Goal: Answer question/provide support

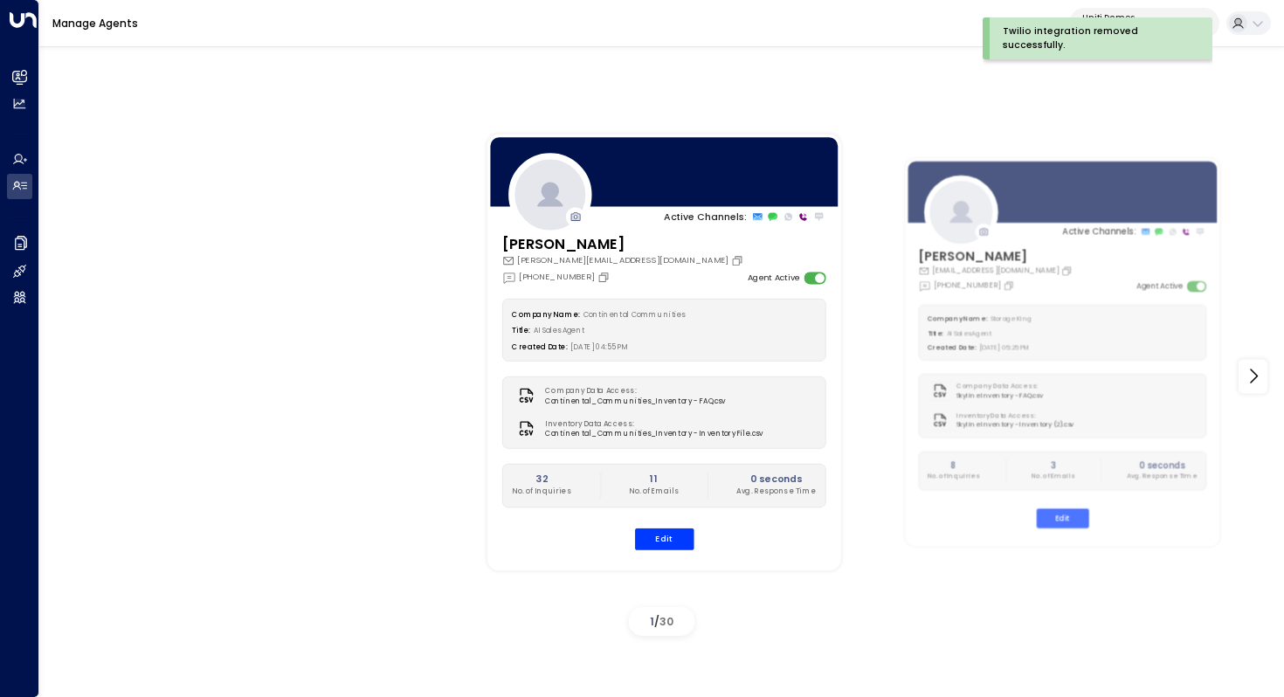
click at [906, 59] on div "Active Channels: Carey [EMAIL_ADDRESS][PERSON_NAME][DOMAIN_NAME] [PHONE_NUMBER]…" at bounding box center [661, 366] width 1244 height 654
click at [1083, 43] on div "Twilio integration removed successfully." at bounding box center [1094, 38] width 183 height 28
click at [1143, 14] on p "Uniti Demos" at bounding box center [1135, 17] width 107 height 10
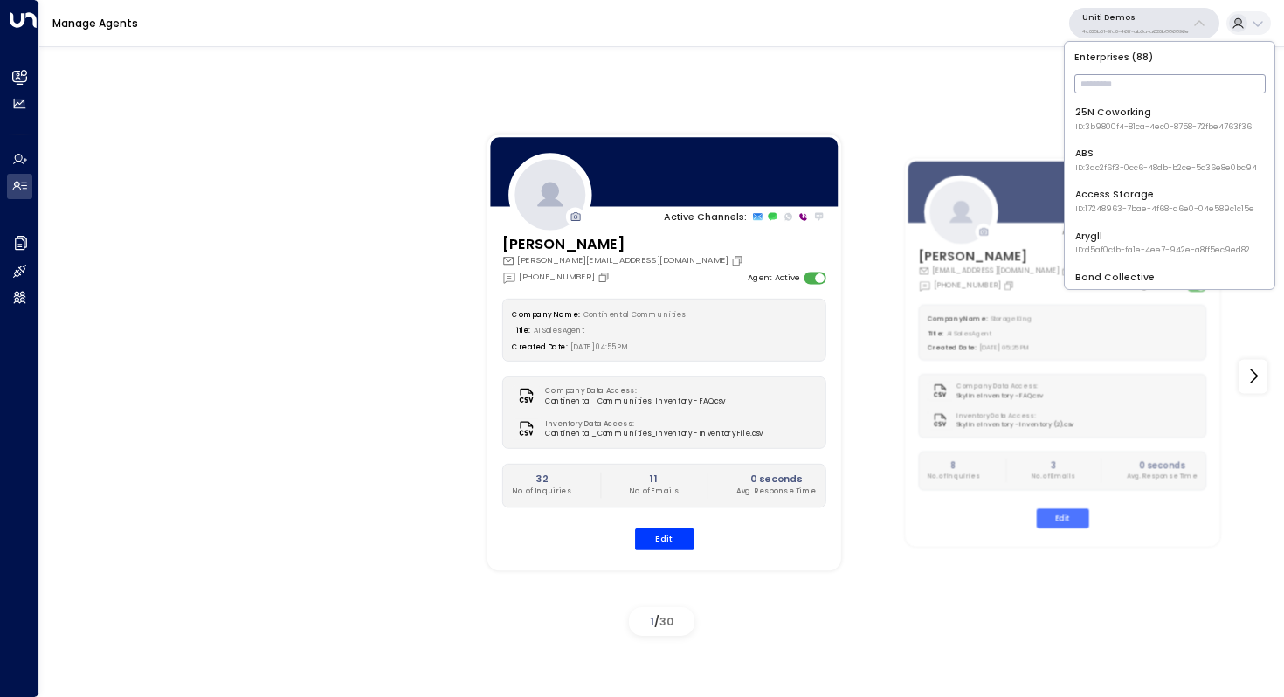
click at [1110, 83] on input "text" at bounding box center [1169, 84] width 191 height 28
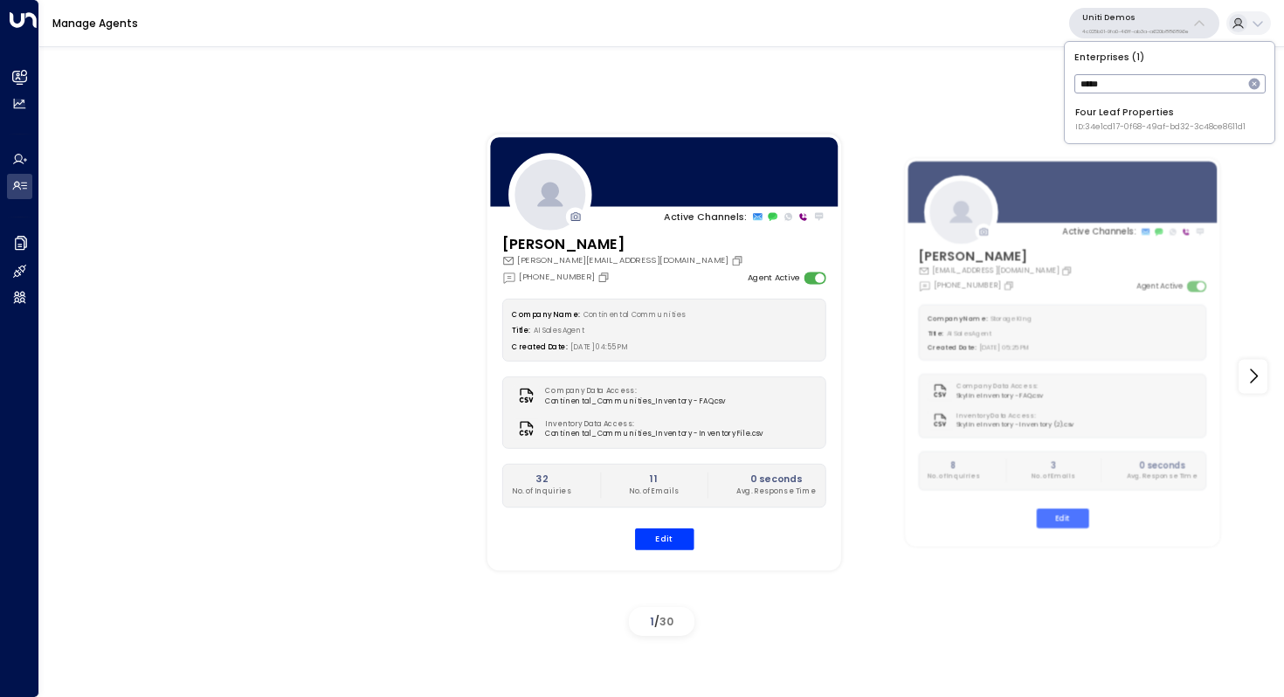
type input "****"
click at [1117, 117] on div "Four Leaf Properties ID: 34e1cd17-0f68-49af-bd32-3c48ce8611d1" at bounding box center [1160, 119] width 170 height 27
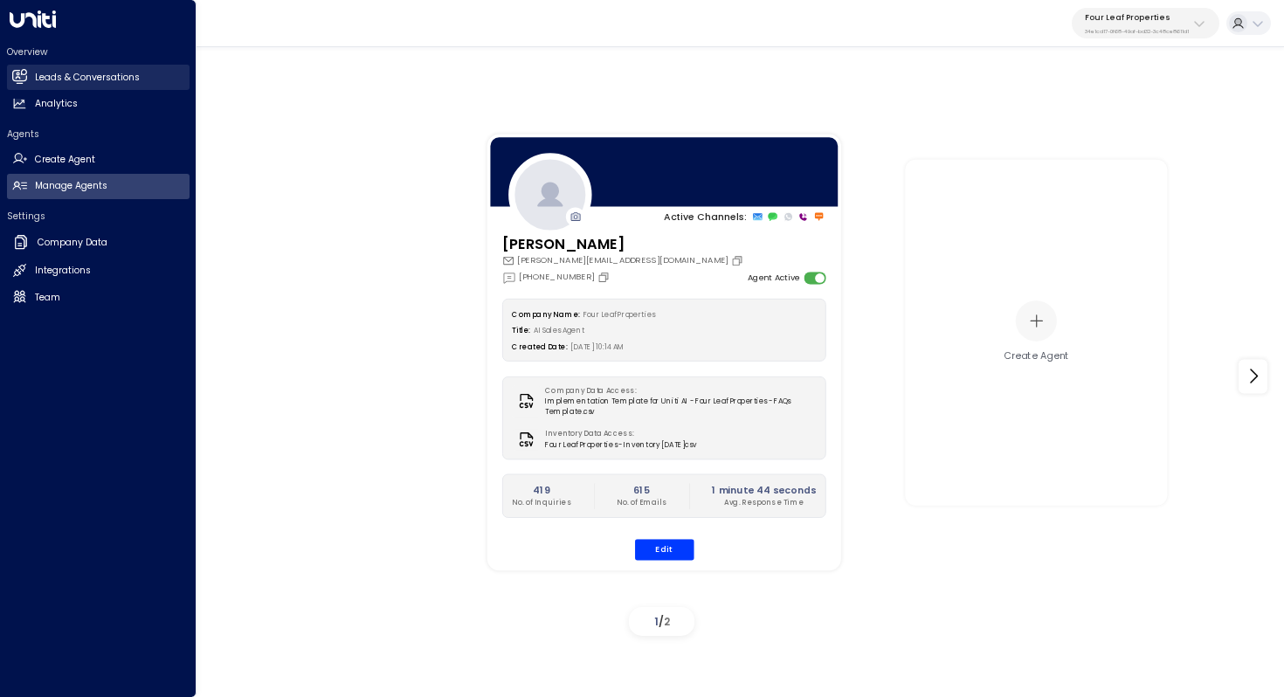
click at [43, 78] on h2 "Leads & Conversations" at bounding box center [87, 78] width 105 height 14
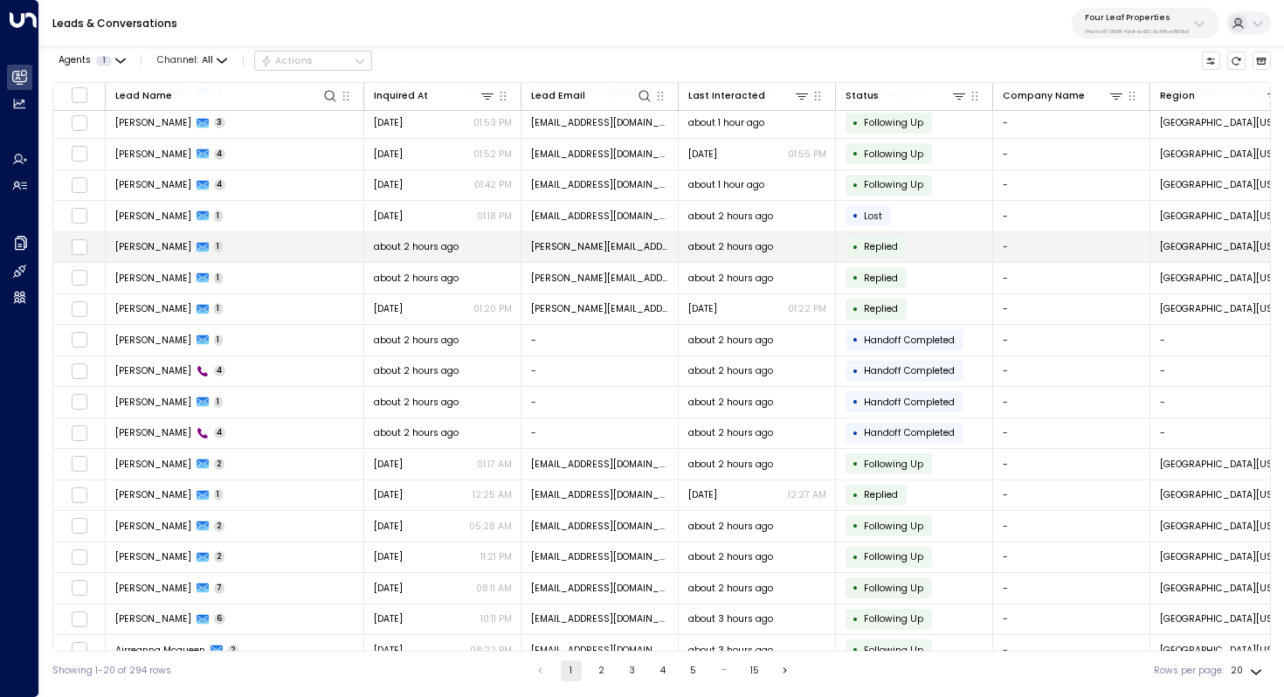
scroll to position [69, 0]
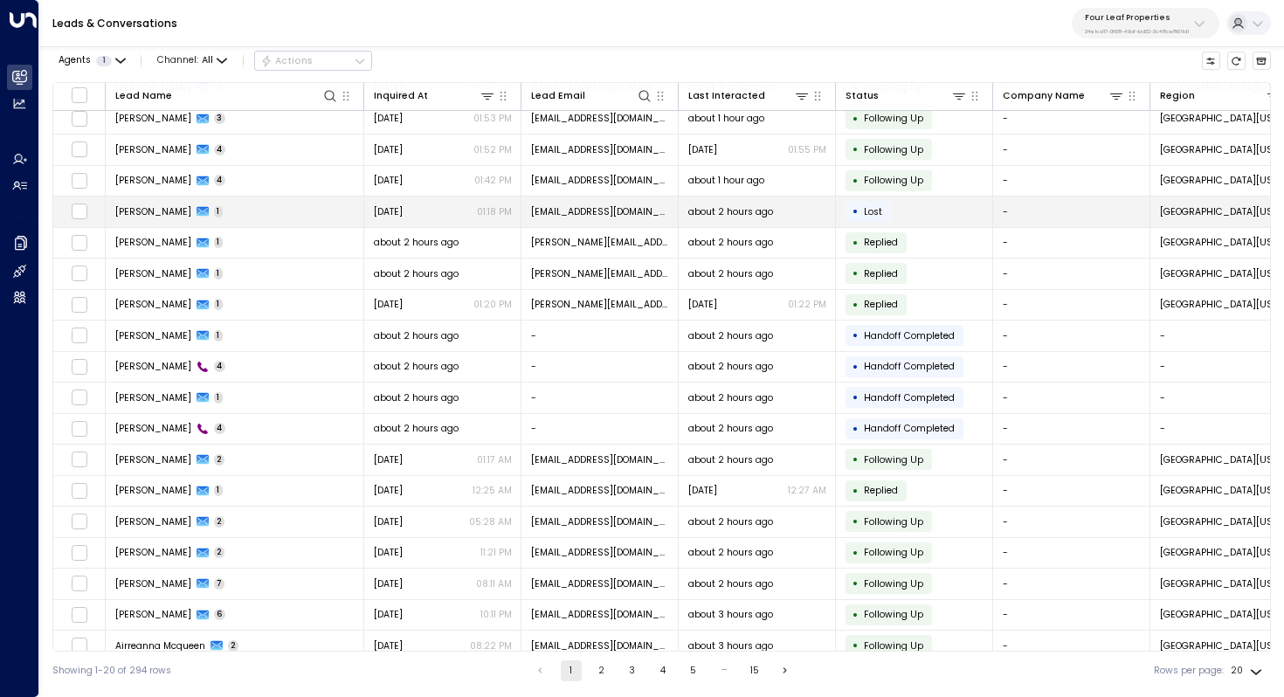
click at [167, 215] on span "[PERSON_NAME]" at bounding box center [153, 211] width 76 height 13
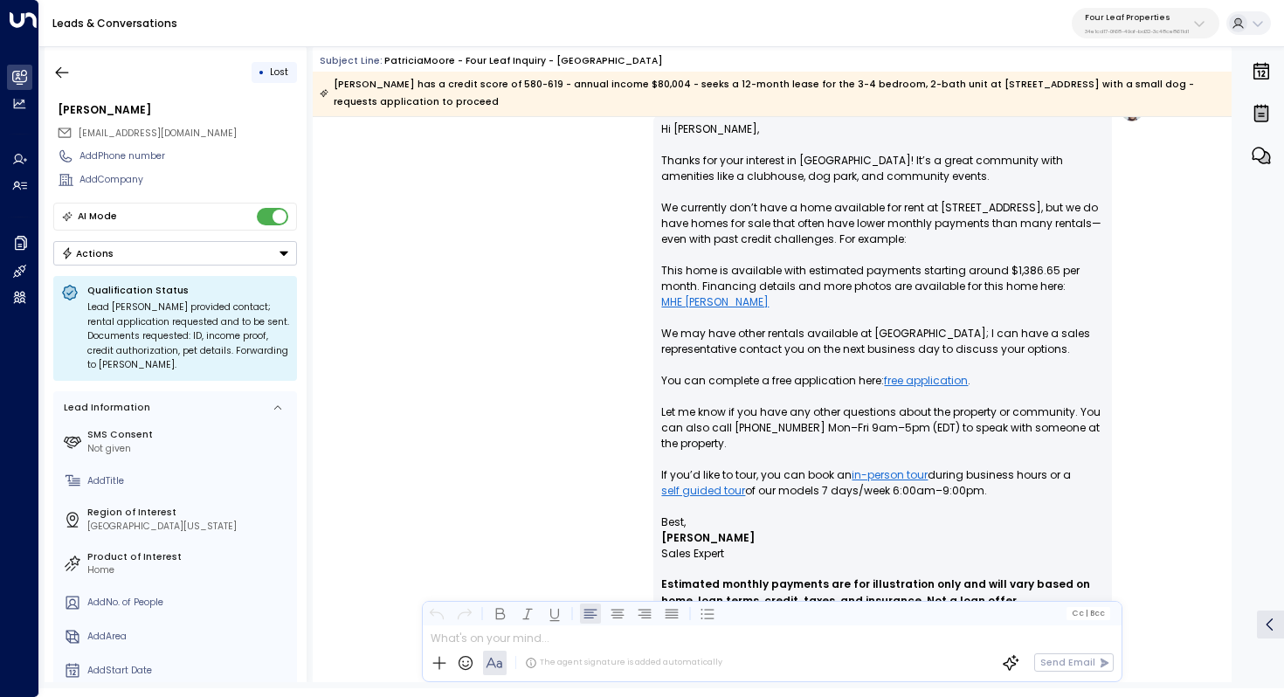
scroll to position [1192, 0]
click at [743, 416] on p "Hi [PERSON_NAME], Thanks for your interest in [GEOGRAPHIC_DATA]! It’s a great c…" at bounding box center [882, 318] width 443 height 393
click at [765, 418] on p "Hi [PERSON_NAME], Thanks for your interest in [GEOGRAPHIC_DATA]! It’s a great c…" at bounding box center [882, 318] width 443 height 393
drag, startPoint x: 788, startPoint y: 414, endPoint x: 788, endPoint y: 431, distance: 16.6
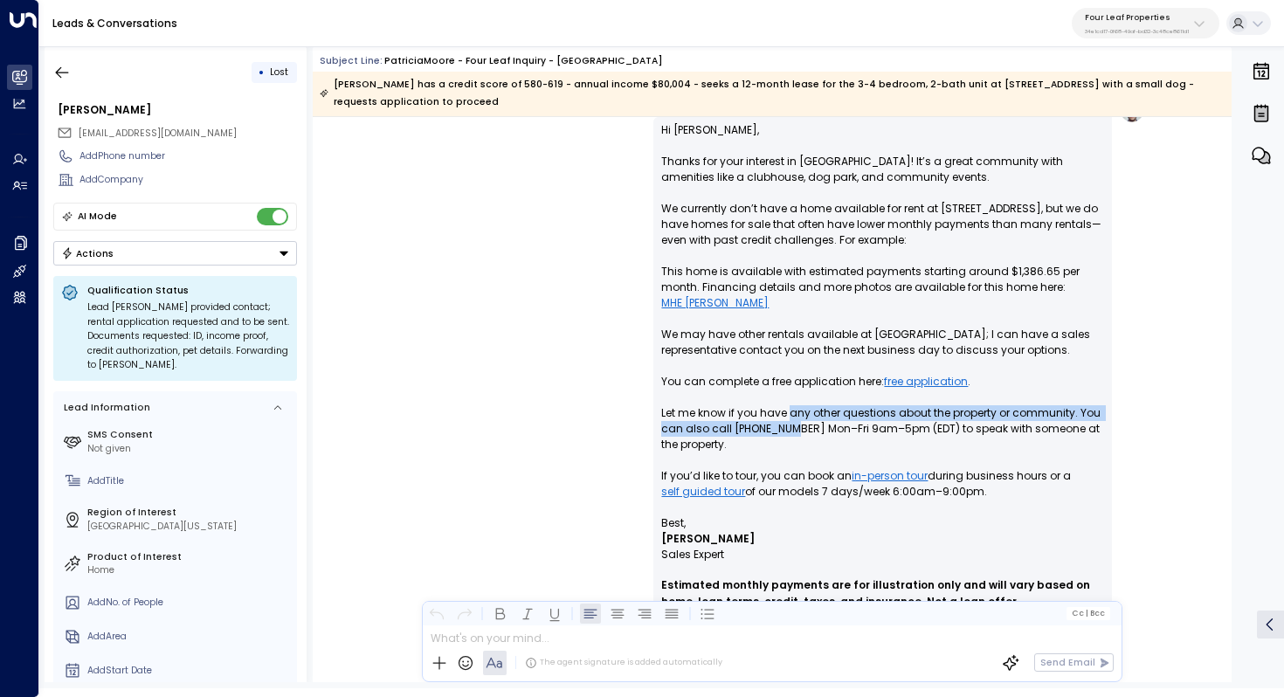
click at [788, 431] on p "Hi [PERSON_NAME], Thanks for your interest in [GEOGRAPHIC_DATA]! It’s a great c…" at bounding box center [882, 318] width 443 height 393
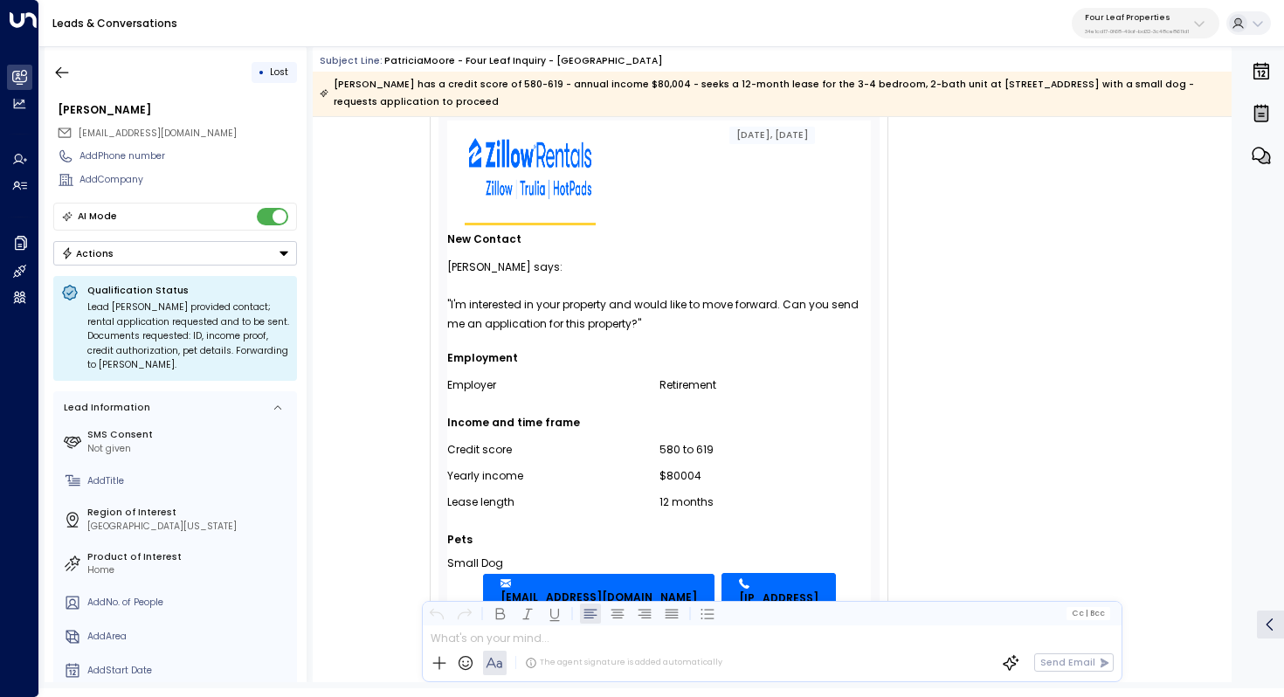
scroll to position [99, 0]
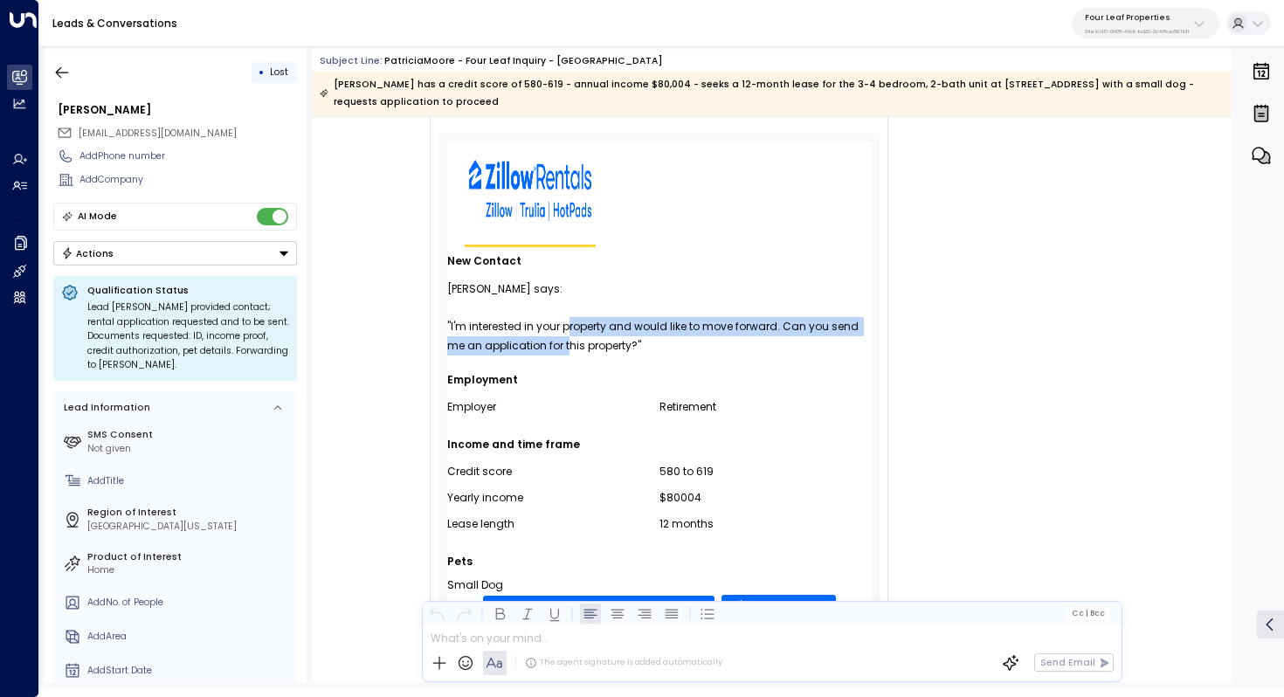
drag, startPoint x: 566, startPoint y: 330, endPoint x: 566, endPoint y: 348, distance: 17.5
click at [566, 348] on div ""I'm interested in your property and would like to move forward. Can you send m…" at bounding box center [659, 336] width 424 height 38
drag, startPoint x: 587, startPoint y: 330, endPoint x: 586, endPoint y: 341, distance: 11.4
click at [586, 341] on div ""I'm interested in your property and would like to move forward. Can you send m…" at bounding box center [659, 336] width 424 height 38
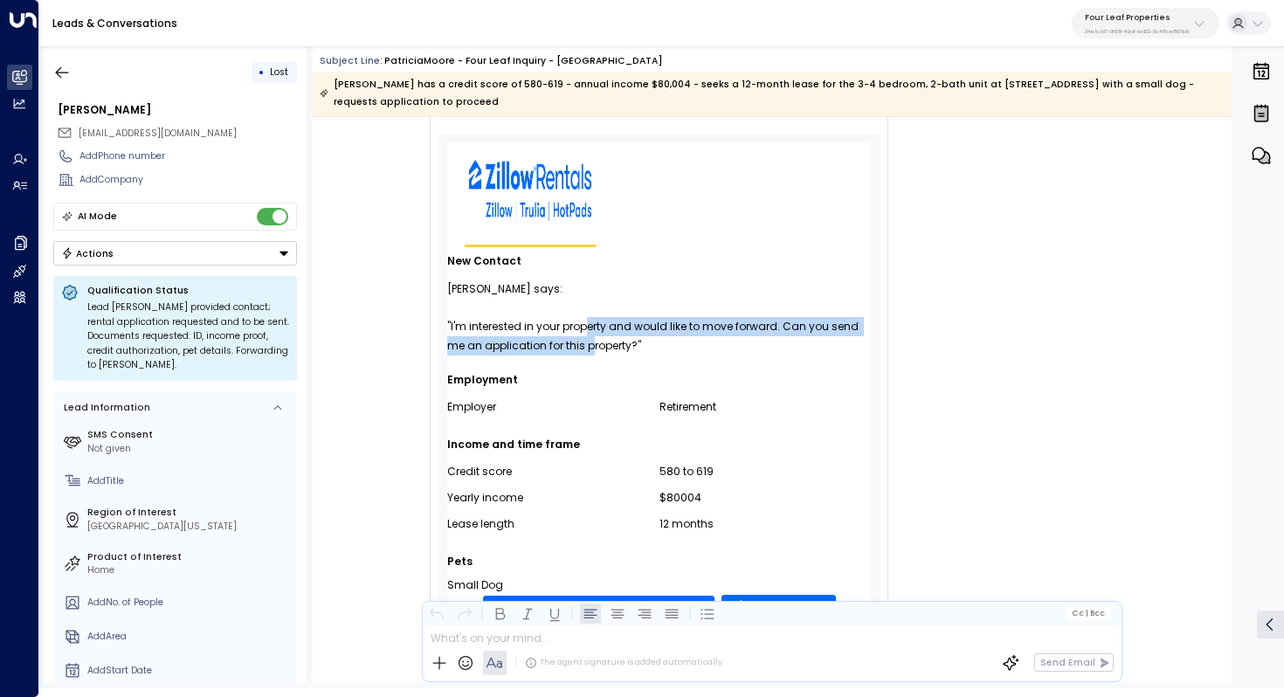
click at [586, 341] on div ""I'm interested in your property and would like to move forward. Can you send m…" at bounding box center [659, 336] width 424 height 38
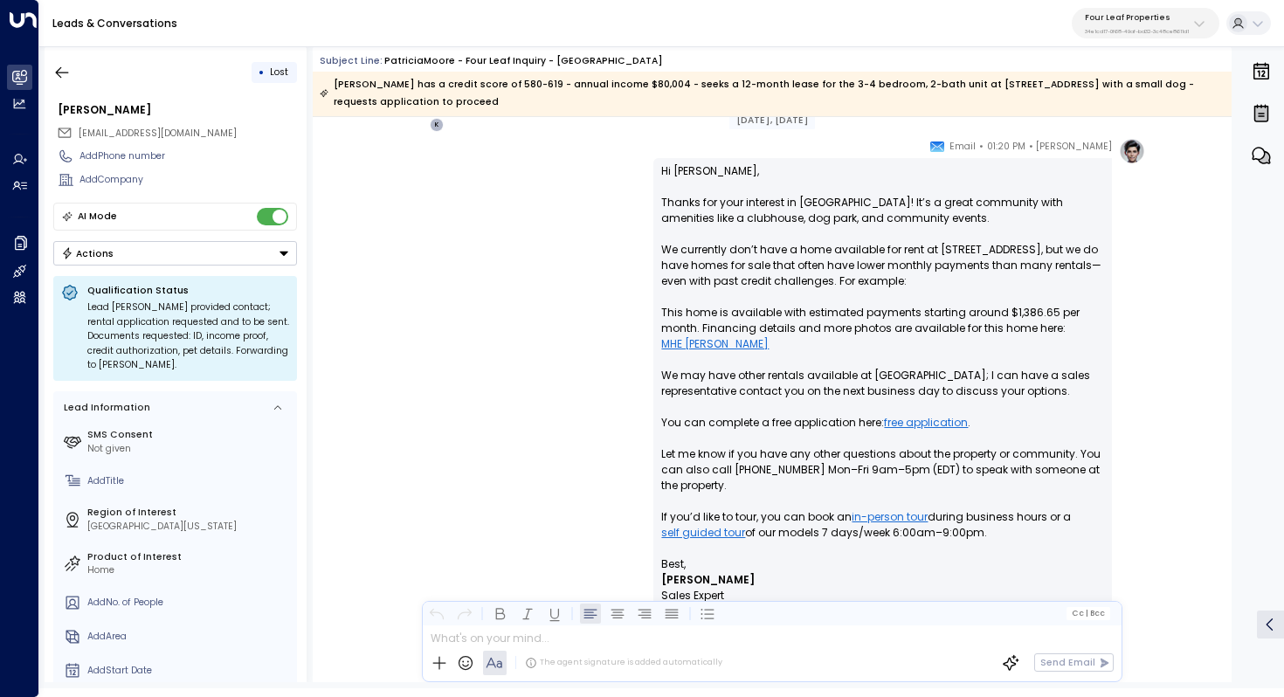
scroll to position [1192, 0]
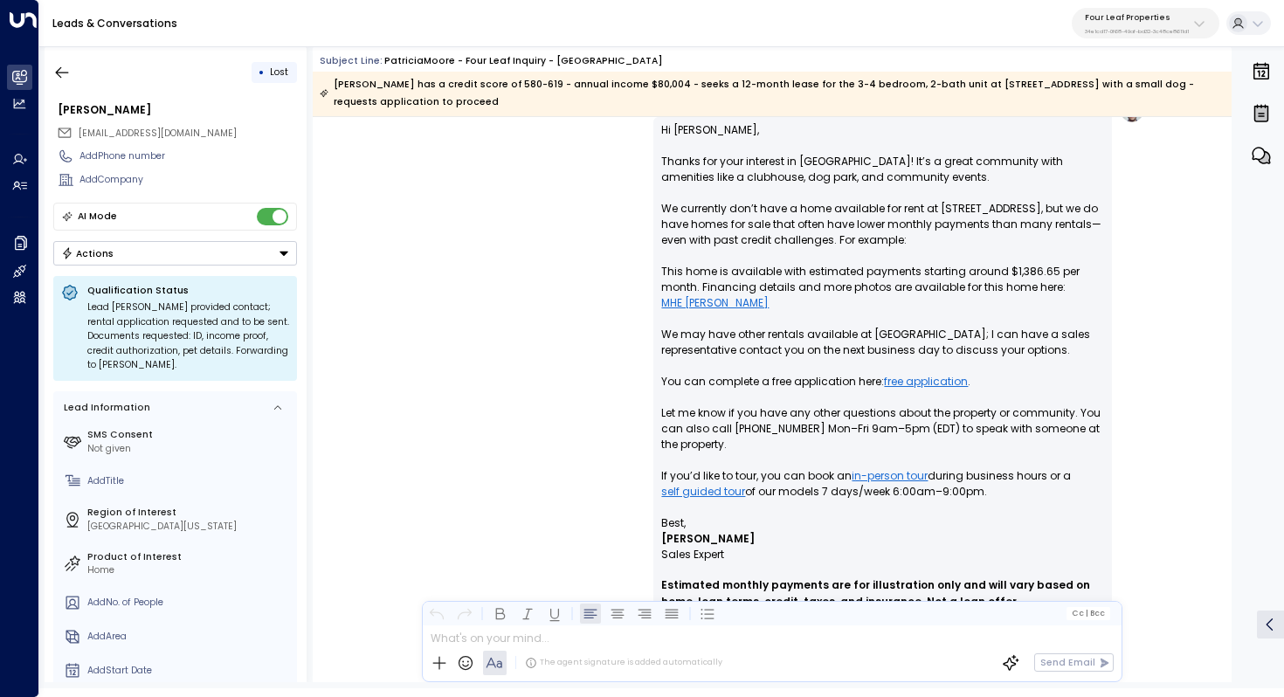
click at [784, 181] on p "Hi [PERSON_NAME], Thanks for your interest in [GEOGRAPHIC_DATA]! It’s a great c…" at bounding box center [882, 318] width 443 height 393
click at [819, 172] on p "Hi [PERSON_NAME], Thanks for your interest in [GEOGRAPHIC_DATA]! It’s a great c…" at bounding box center [882, 318] width 443 height 393
